Goal: Information Seeking & Learning: Compare options

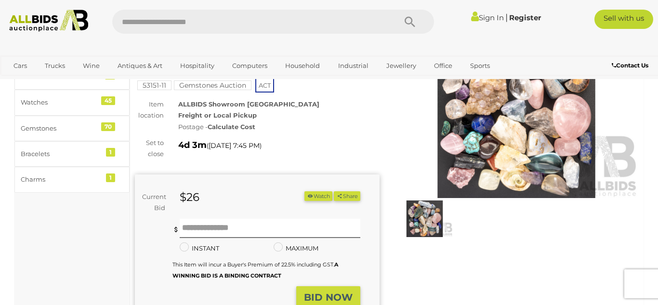
scroll to position [81, 0]
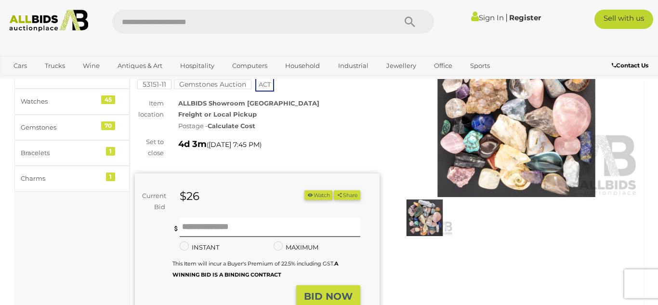
click at [484, 127] on img at bounding box center [516, 117] width 245 height 157
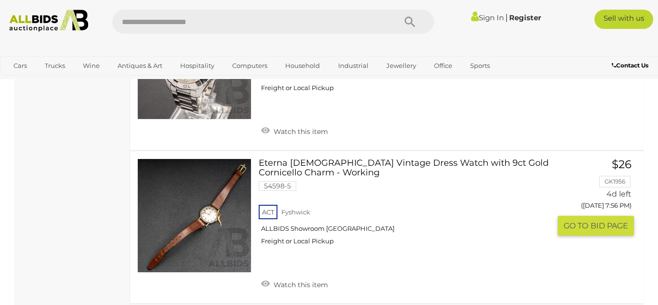
scroll to position [1064, 0]
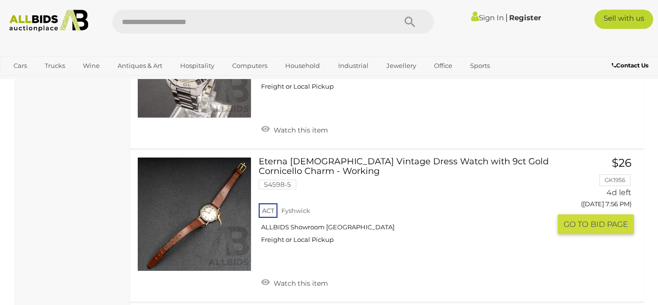
click at [470, 157] on link "Eterna Ladies Vintage Dress Watch with 9ct Gold Cornicello Charm - Working 5459…" at bounding box center [408, 204] width 285 height 94
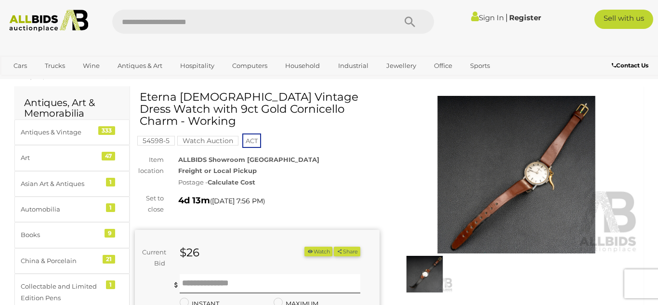
scroll to position [21, 0]
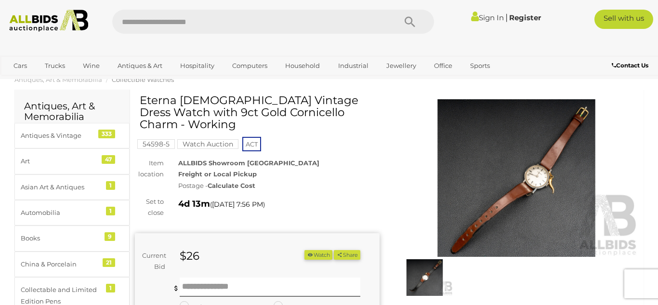
click at [494, 156] on img at bounding box center [516, 177] width 245 height 157
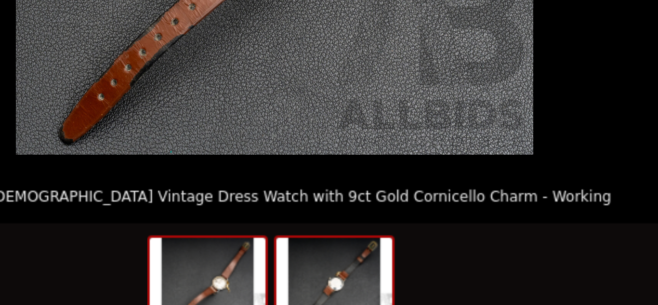
click at [357, 272] on img at bounding box center [353, 280] width 46 height 37
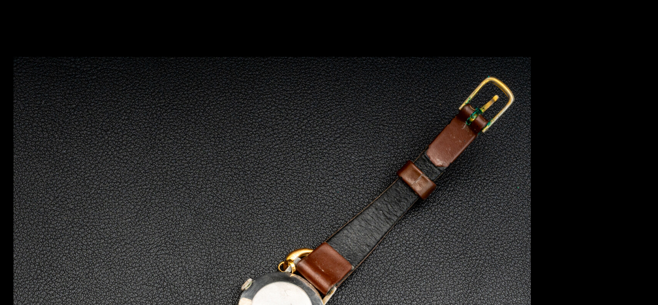
scroll to position [19, 0]
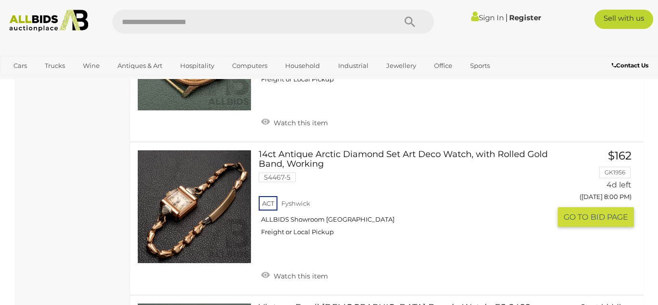
scroll to position [1378, 0]
click at [430, 149] on link "14ct Antique Arctic Diamond Set Art Deco Watch, with Rolled Gold Band, Working …" at bounding box center [408, 196] width 285 height 94
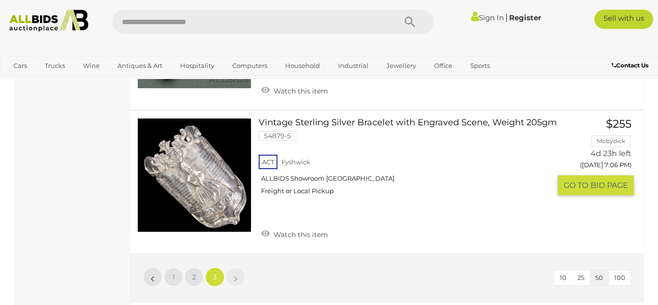
scroll to position [2474, 0]
